Goal: Check status: Check status

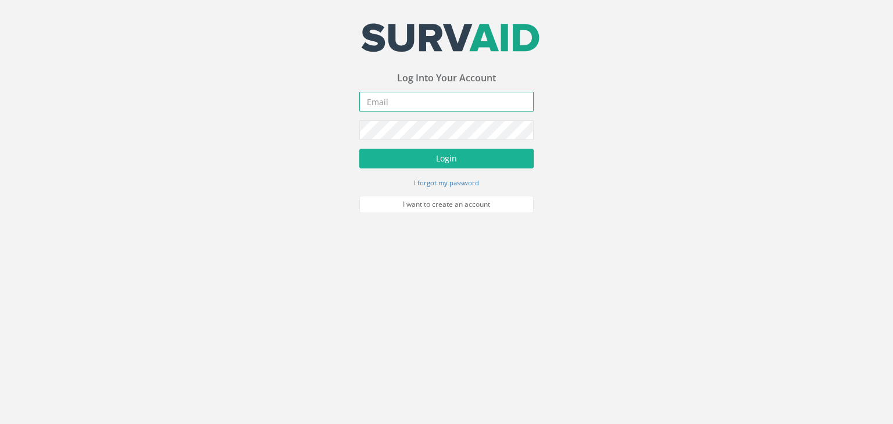
click at [399, 105] on input "email" at bounding box center [446, 102] width 174 height 20
type input "[EMAIL_ADDRESS][PERSON_NAME][DOMAIN_NAME]"
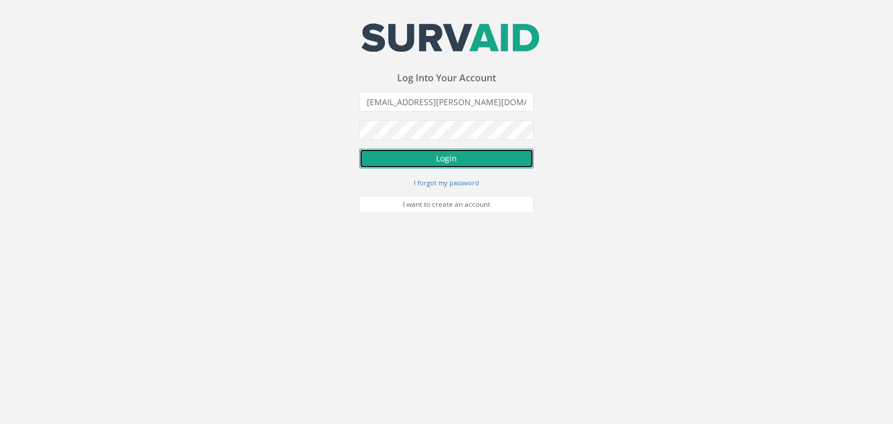
click at [447, 155] on button "Login" at bounding box center [446, 159] width 174 height 20
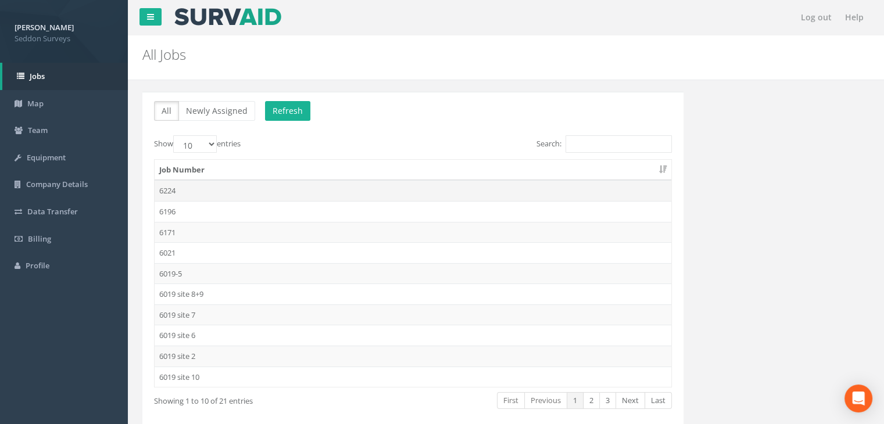
click at [177, 184] on td "6224" at bounding box center [413, 190] width 517 height 21
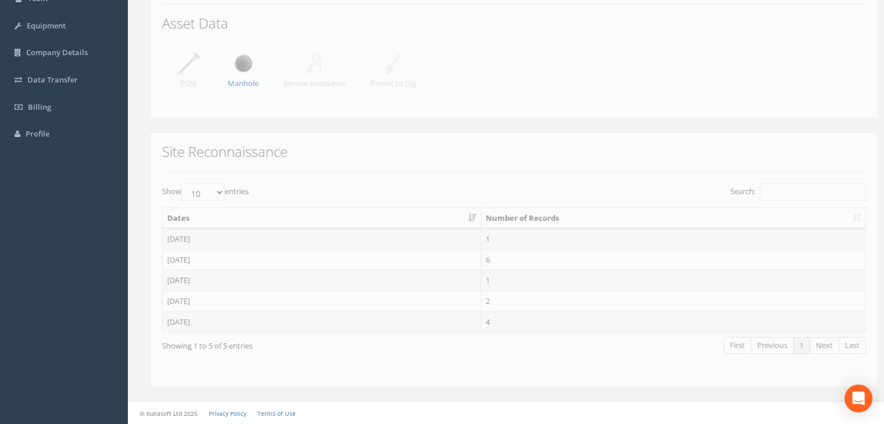
scroll to position [130, 0]
click at [184, 325] on td "[DATE]" at bounding box center [314, 323] width 318 height 21
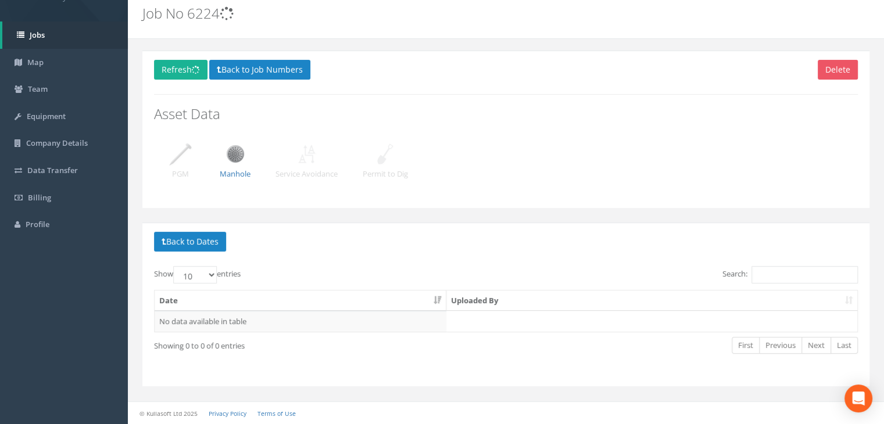
scroll to position [40, 0]
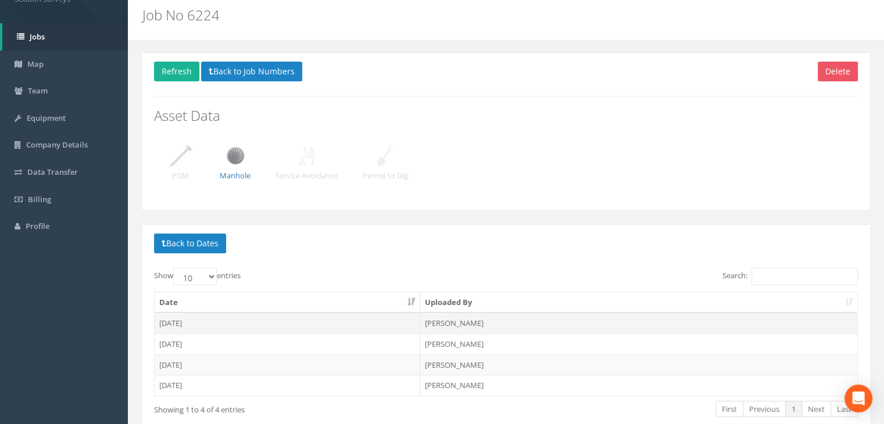
click at [192, 327] on td "[DATE]" at bounding box center [288, 323] width 266 height 21
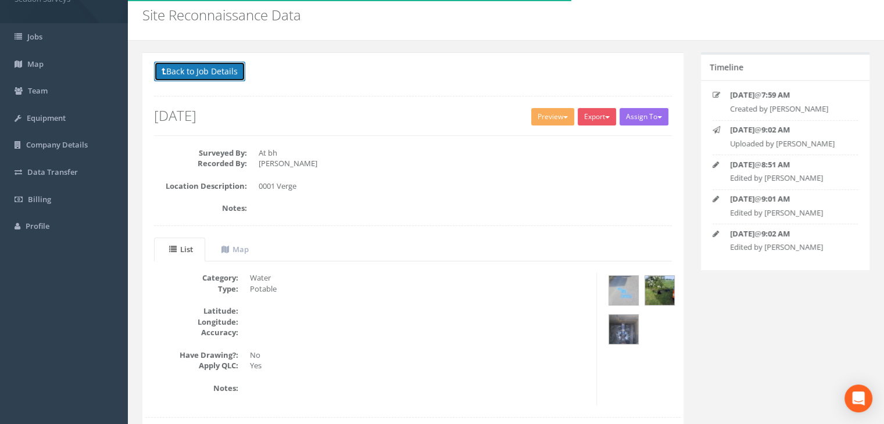
click at [219, 73] on button "Back to Job Details" at bounding box center [199, 72] width 91 height 20
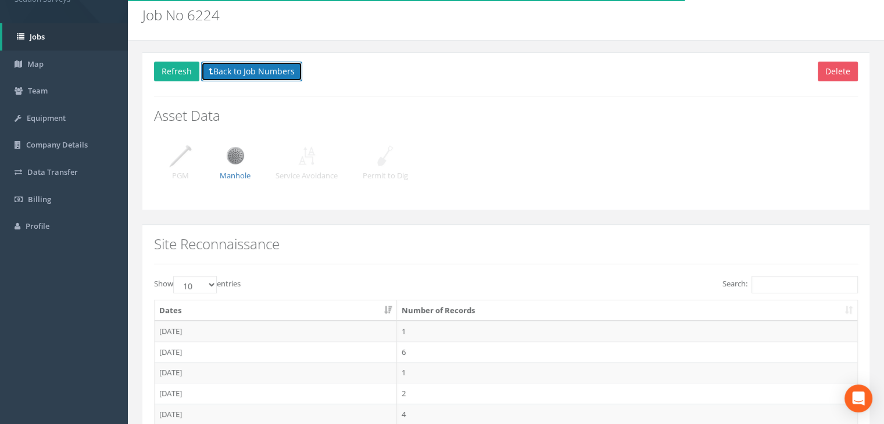
click at [242, 71] on button "Back to Job Numbers" at bounding box center [251, 72] width 101 height 20
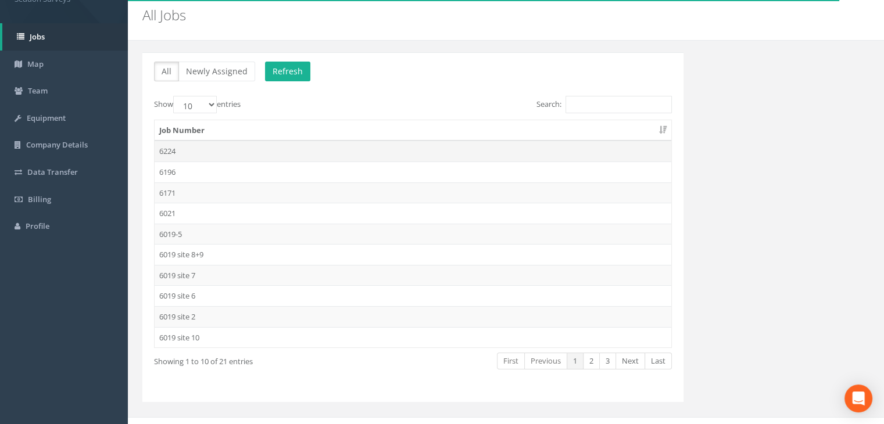
click at [173, 148] on td "6224" at bounding box center [413, 151] width 517 height 21
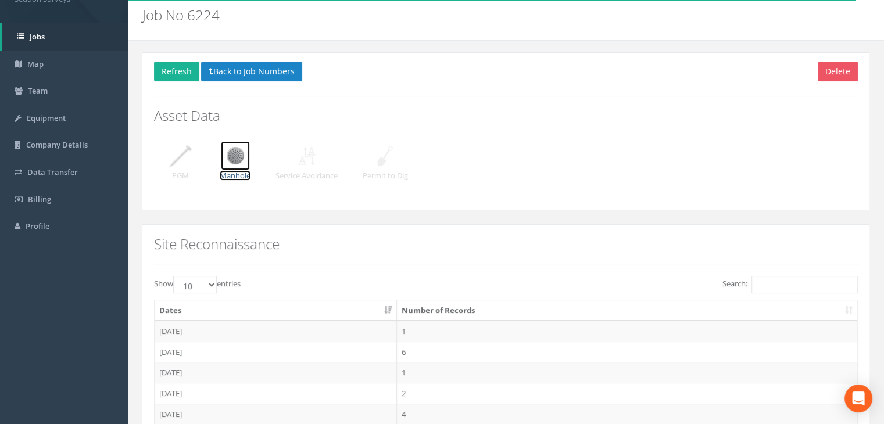
click at [232, 157] on img at bounding box center [235, 155] width 29 height 29
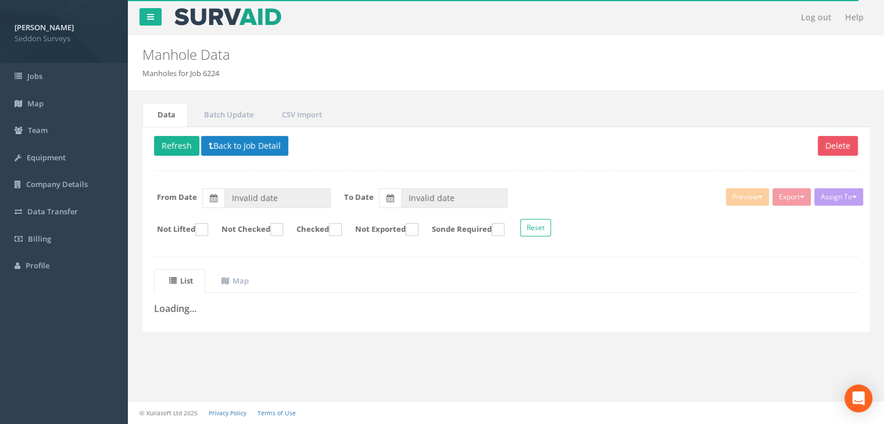
type input "[DATE]"
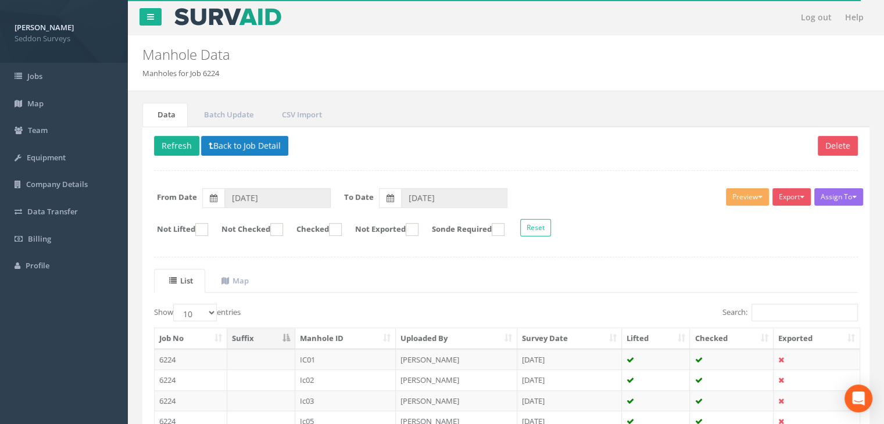
scroll to position [40, 0]
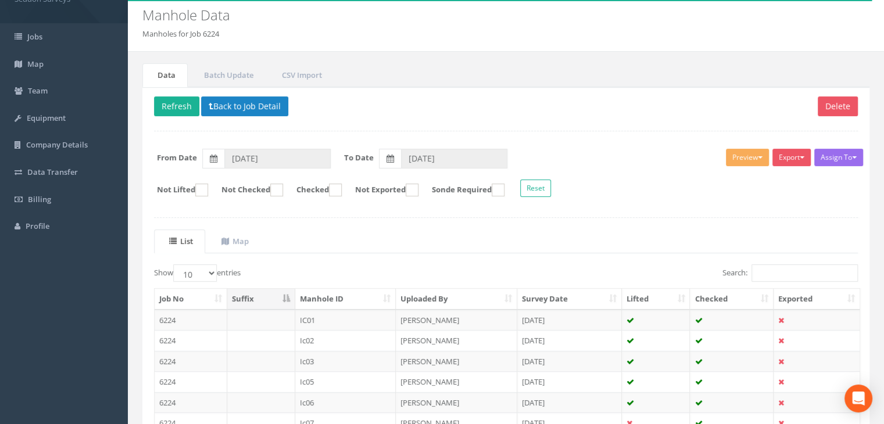
click at [309, 303] on th "Manhole ID" at bounding box center [345, 299] width 101 height 21
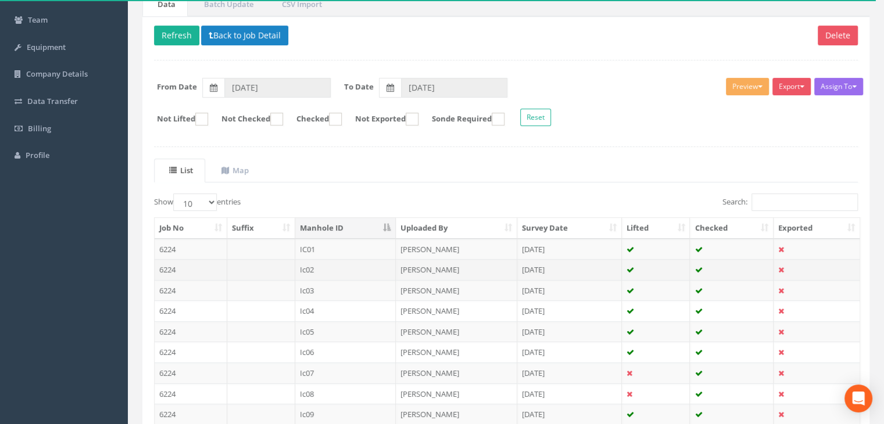
scroll to position [221, 0]
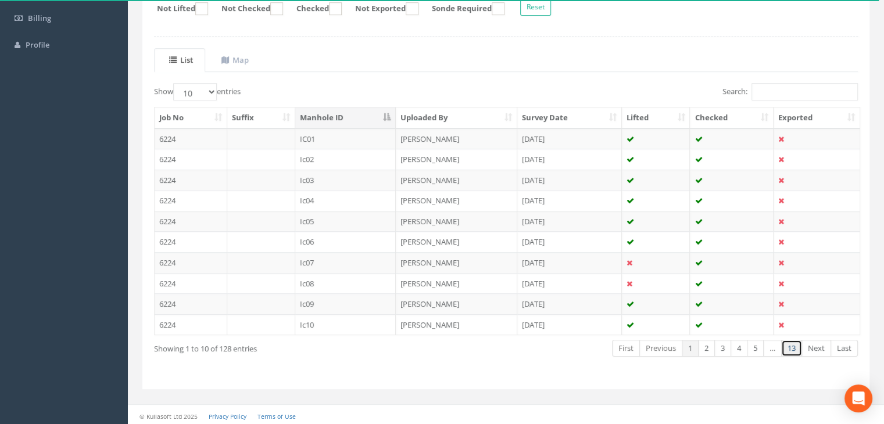
click at [794, 348] on link "13" at bounding box center [791, 348] width 21 height 17
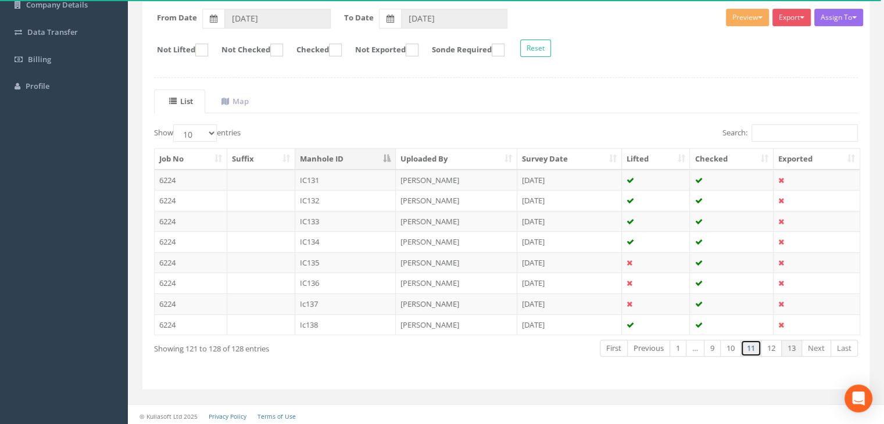
click at [757, 343] on link "11" at bounding box center [750, 348] width 21 height 17
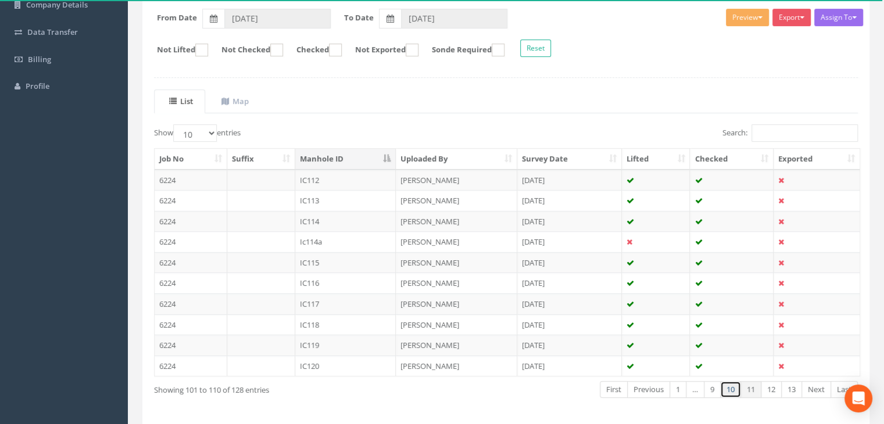
click at [732, 389] on link "10" at bounding box center [730, 389] width 21 height 17
click at [306, 182] on td "IC100" at bounding box center [345, 180] width 101 height 21
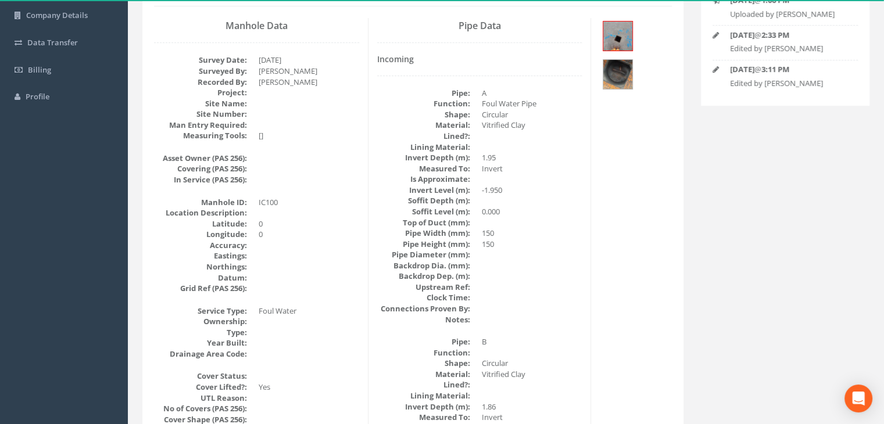
scroll to position [0, 0]
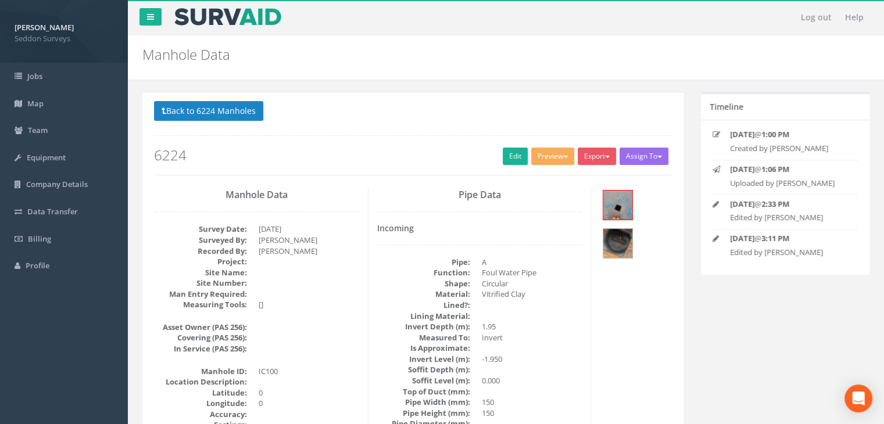
click at [220, 113] on button "Back to 6224 Manholes" at bounding box center [208, 111] width 109 height 20
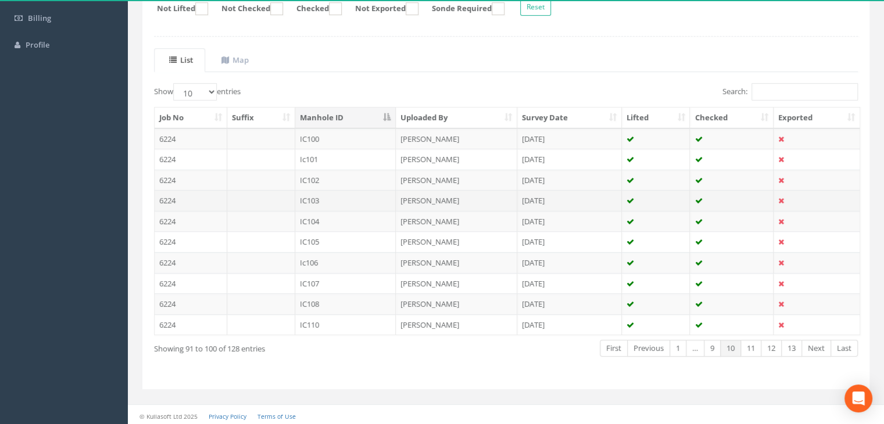
click at [310, 195] on td "IC103" at bounding box center [345, 200] width 101 height 21
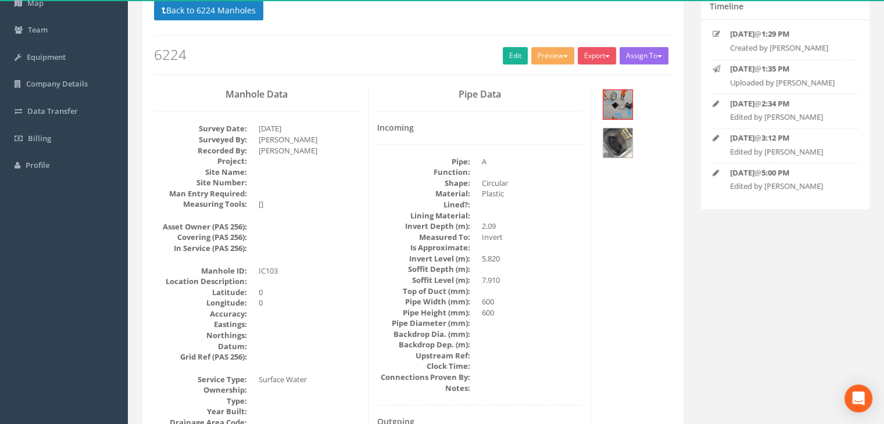
scroll to position [94, 0]
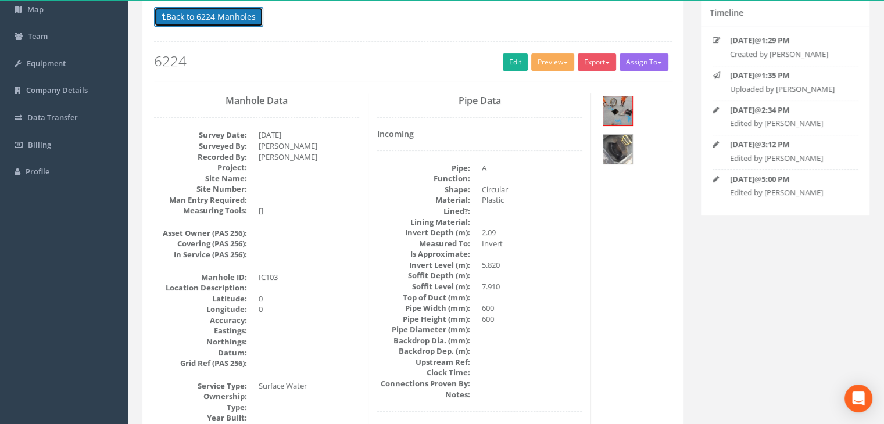
click at [232, 15] on button "Back to 6224 Manholes" at bounding box center [208, 17] width 109 height 20
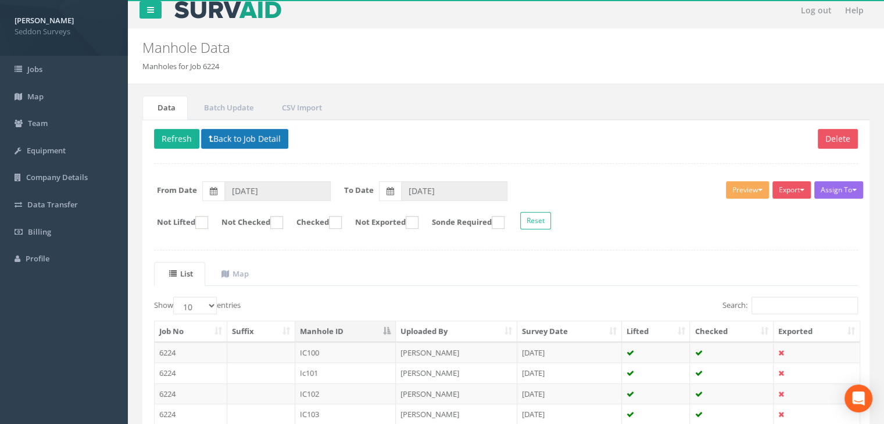
scroll to position [0, 0]
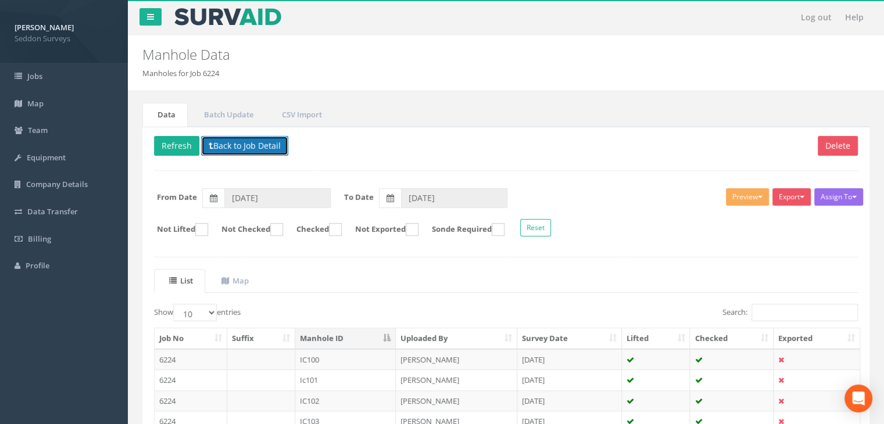
click at [255, 138] on button "Back to Job Detail" at bounding box center [244, 146] width 87 height 20
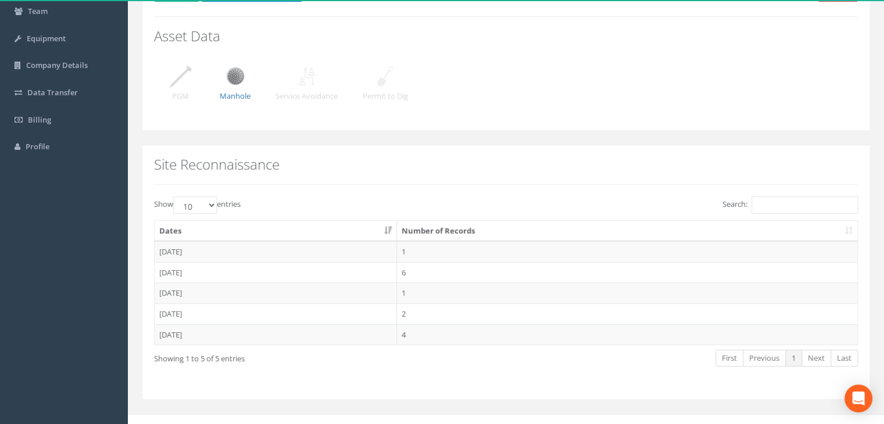
scroll to position [130, 0]
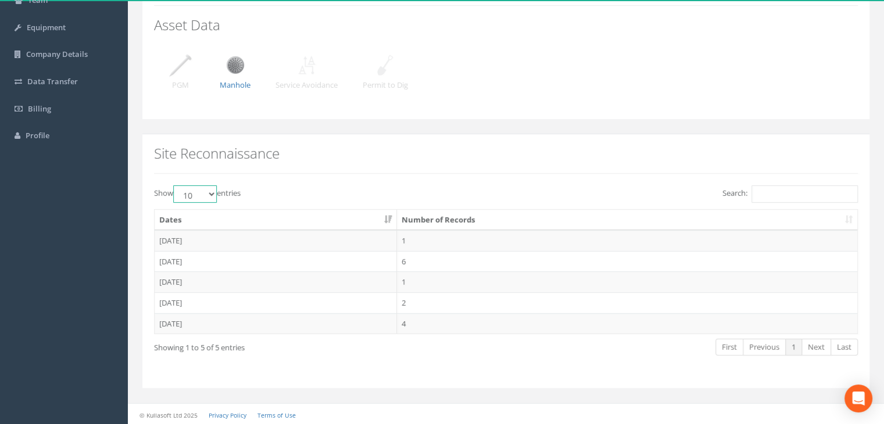
click at [209, 193] on select "10 25 50 100" at bounding box center [195, 193] width 44 height 17
select select "100"
click at [175, 185] on select "10 25 50 100" at bounding box center [195, 193] width 44 height 17
click at [316, 175] on div "Site Reconnaissance Show 10 25 50 100 entries Search: Dates Number of Records […" at bounding box center [505, 261] width 727 height 255
click at [194, 240] on td "[DATE]" at bounding box center [276, 240] width 242 height 21
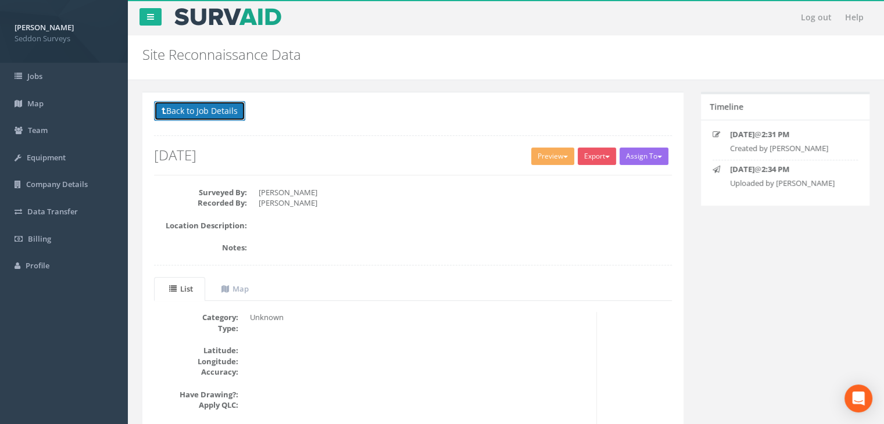
click at [214, 112] on button "Back to Job Details" at bounding box center [199, 111] width 91 height 20
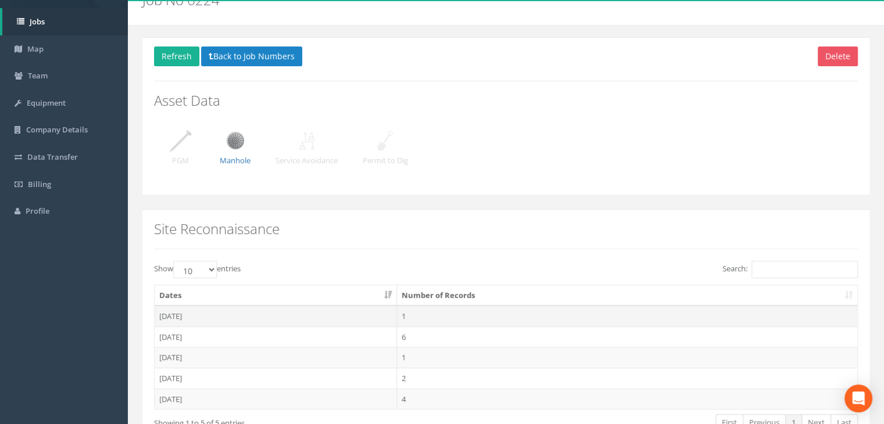
scroll to position [58, 0]
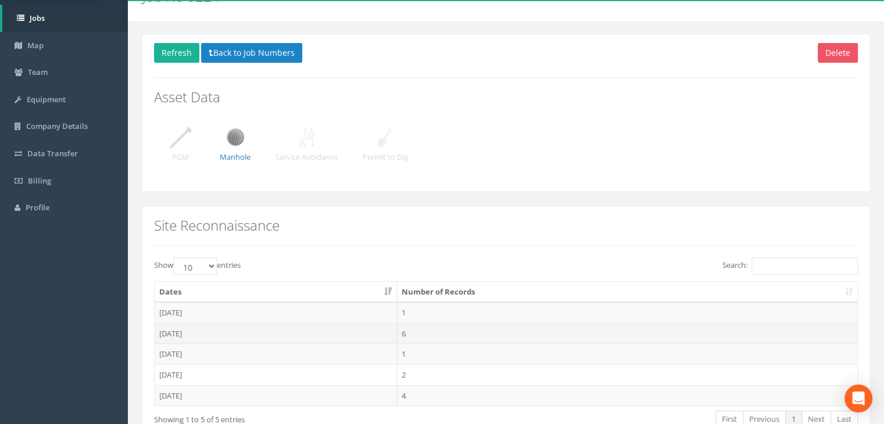
click at [202, 335] on td "[DATE]" at bounding box center [276, 333] width 242 height 21
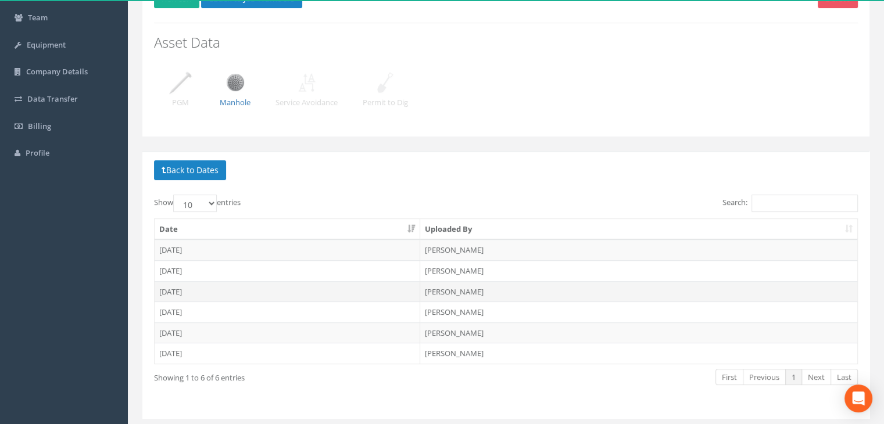
scroll to position [116, 0]
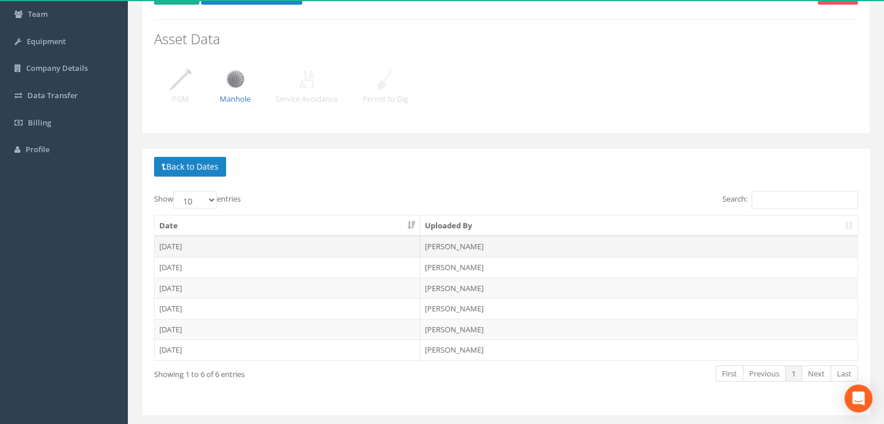
click at [189, 245] on td "[DATE]" at bounding box center [288, 246] width 266 height 21
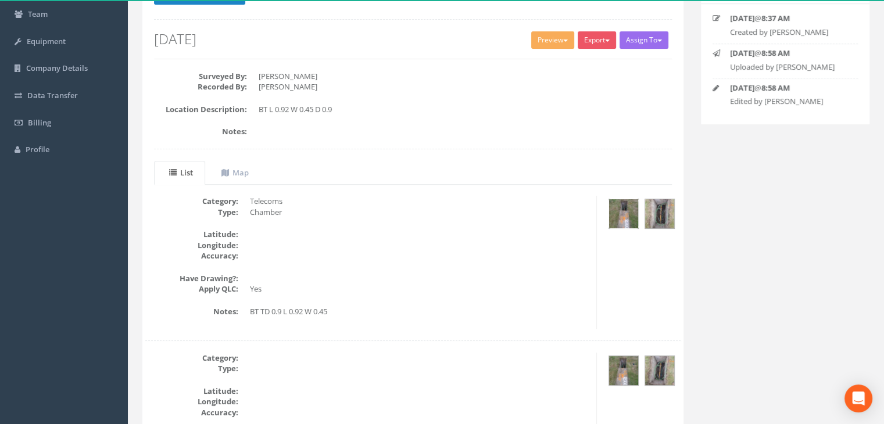
click at [632, 209] on img at bounding box center [623, 213] width 29 height 29
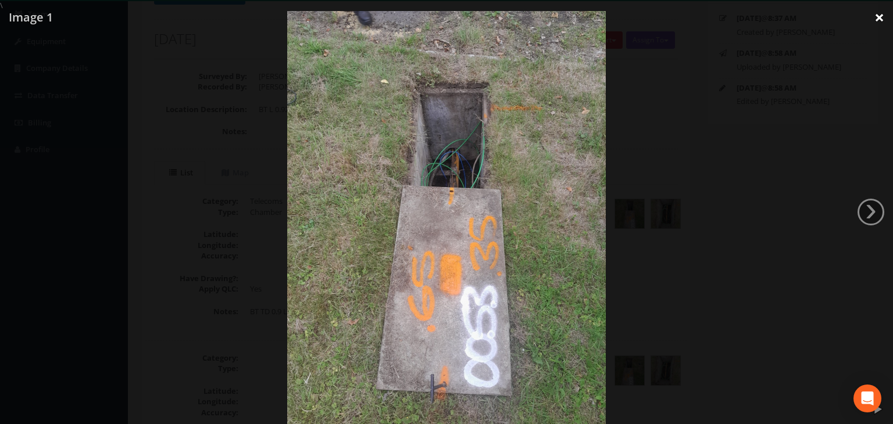
click at [878, 19] on link "×" at bounding box center [878, 17] width 27 height 35
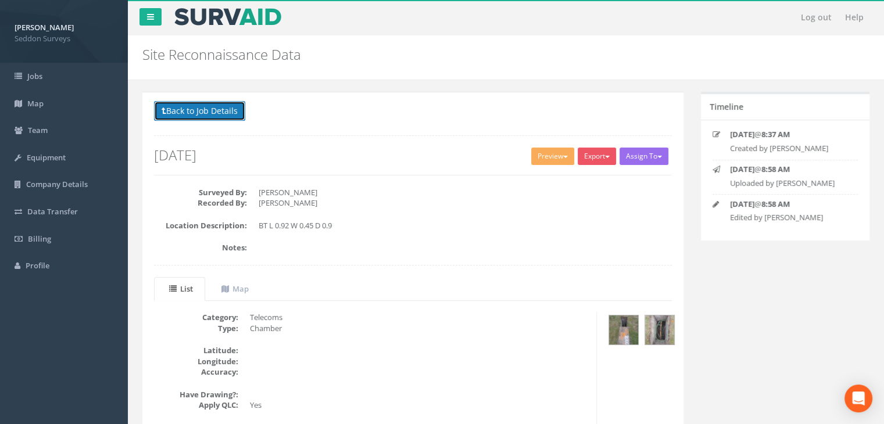
click at [199, 114] on button "Back to Job Details" at bounding box center [199, 111] width 91 height 20
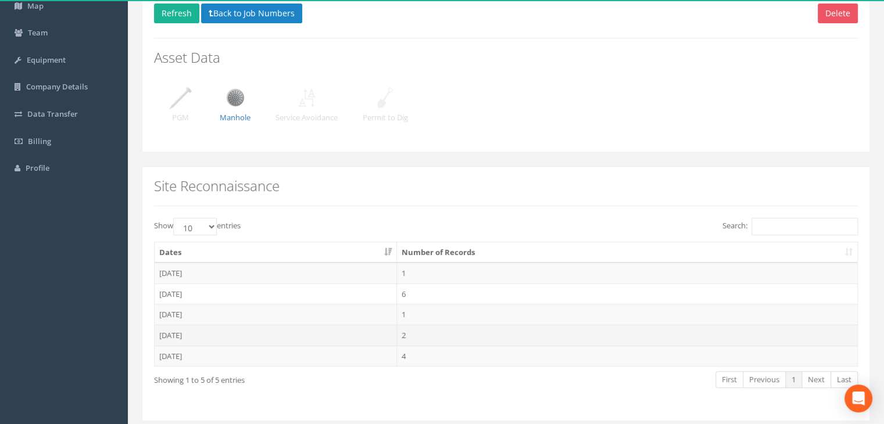
scroll to position [116, 0]
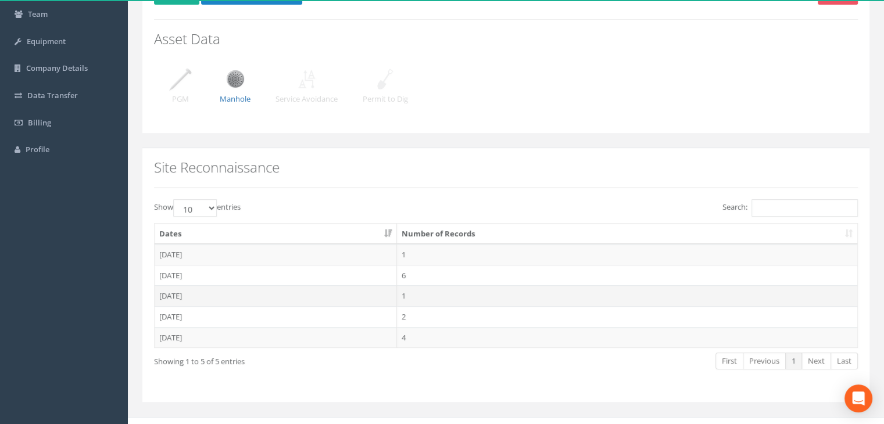
click at [178, 292] on td "[DATE]" at bounding box center [276, 295] width 242 height 21
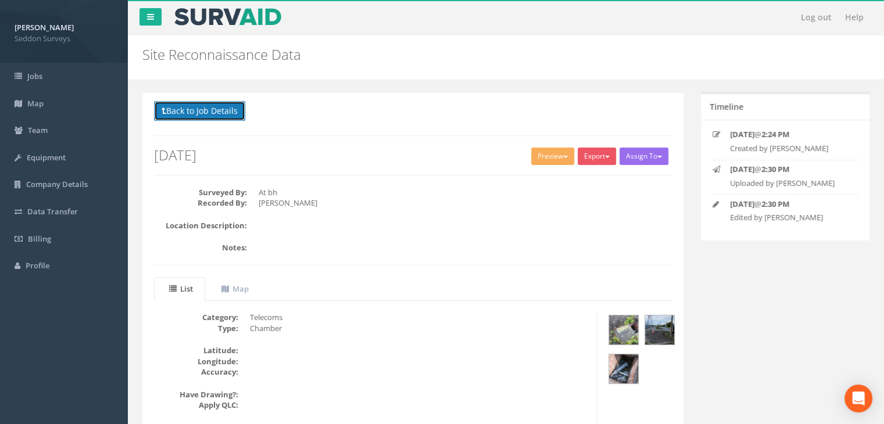
click at [227, 112] on button "Back to Job Details" at bounding box center [199, 111] width 91 height 20
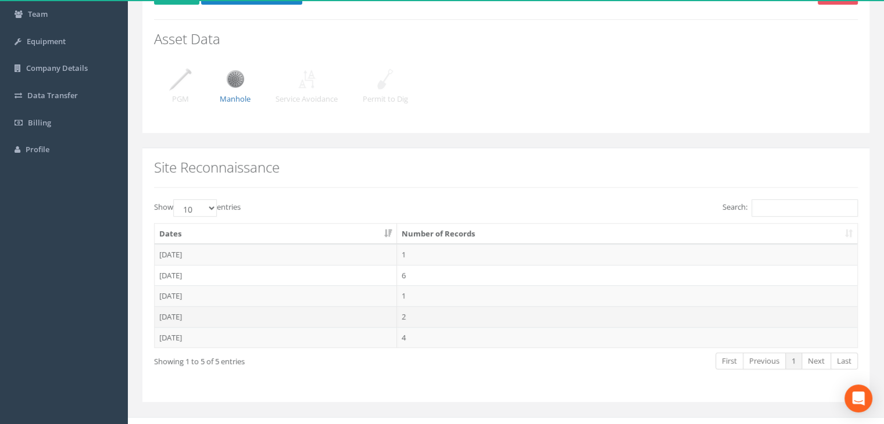
click at [184, 322] on td "[DATE]" at bounding box center [276, 316] width 242 height 21
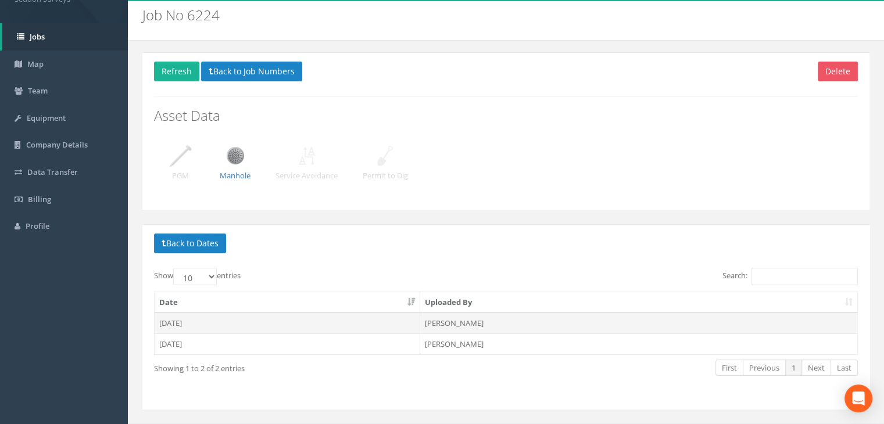
click at [206, 321] on td "[DATE]" at bounding box center [288, 323] width 266 height 21
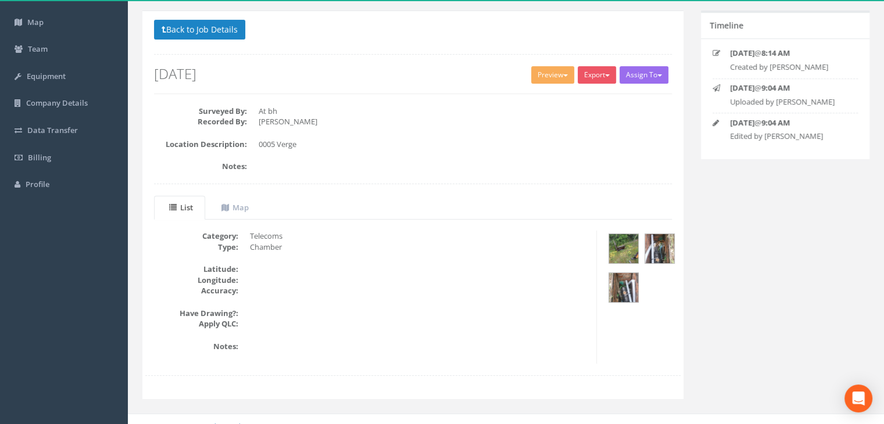
scroll to position [93, 0]
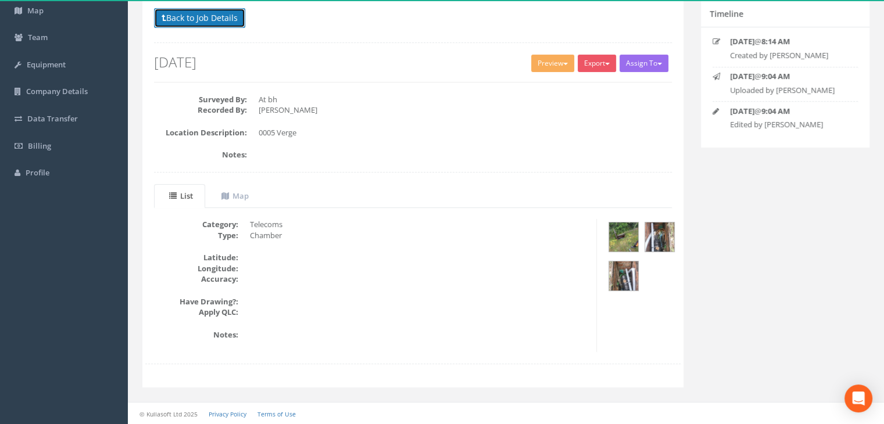
click at [204, 22] on button "Back to Job Details" at bounding box center [199, 18] width 91 height 20
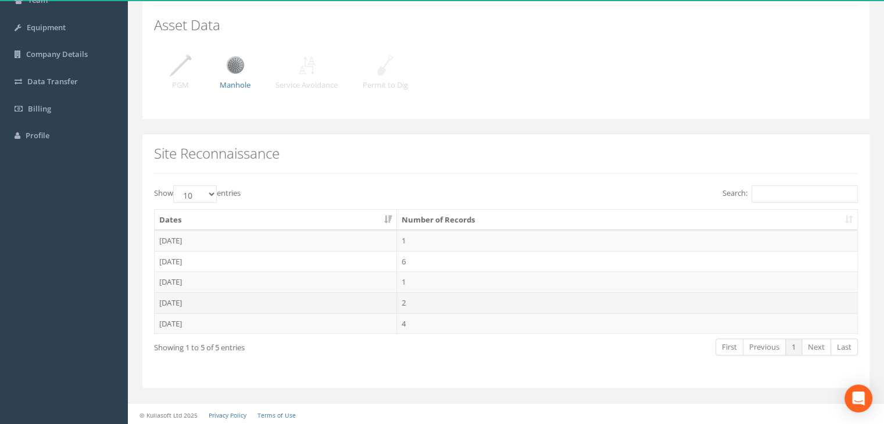
click at [192, 305] on td "[DATE]" at bounding box center [276, 302] width 242 height 21
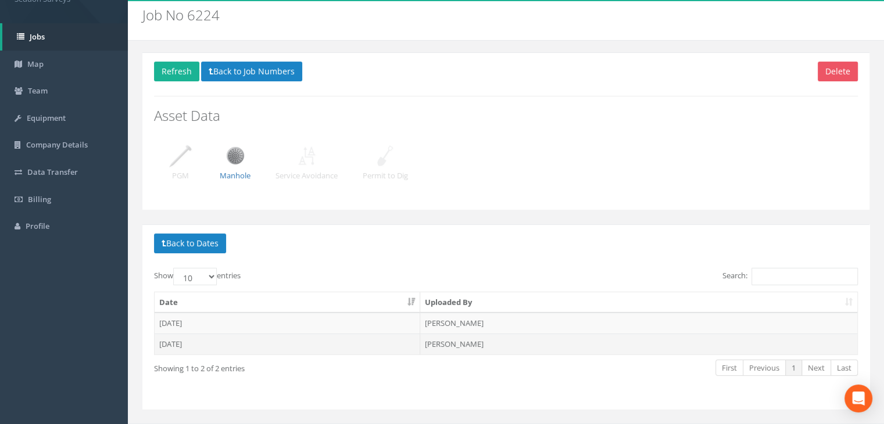
click at [214, 342] on td "[DATE]" at bounding box center [288, 344] width 266 height 21
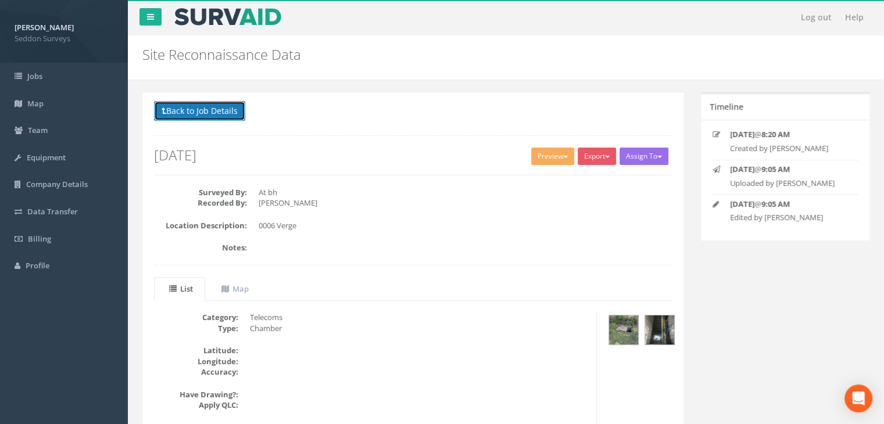
click at [192, 111] on button "Back to Job Details" at bounding box center [199, 111] width 91 height 20
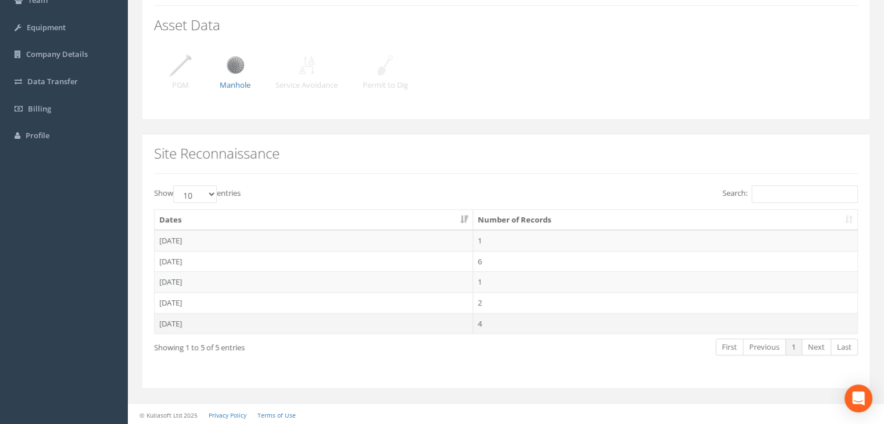
click at [182, 323] on td "[DATE]" at bounding box center [314, 323] width 318 height 21
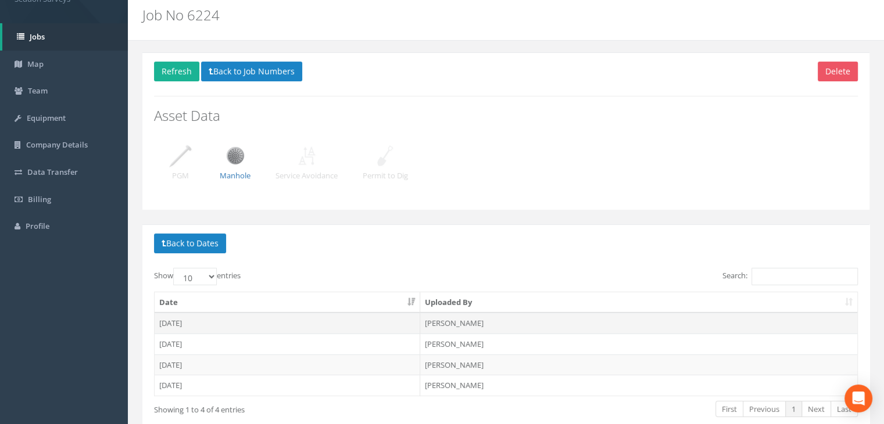
click at [209, 316] on td "[DATE]" at bounding box center [288, 323] width 266 height 21
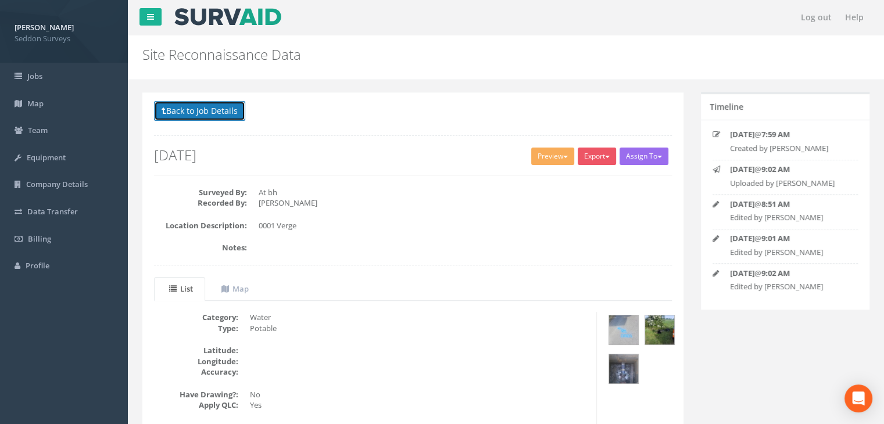
click at [223, 112] on button "Back to Job Details" at bounding box center [199, 111] width 91 height 20
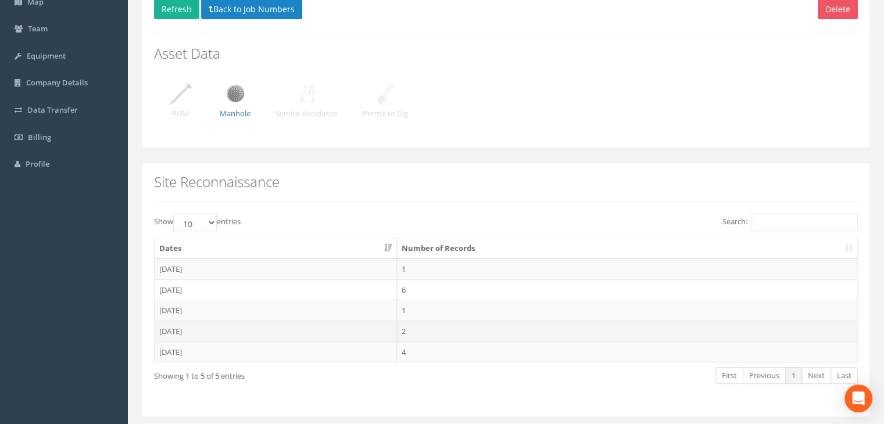
scroll to position [130, 0]
